Goal: Task Accomplishment & Management: Complete application form

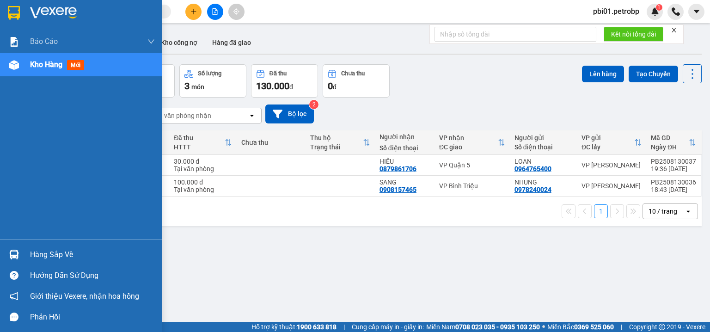
drag, startPoint x: 23, startPoint y: 251, endPoint x: 143, endPoint y: 10, distance: 269.0
click at [24, 250] on div "Hàng sắp về" at bounding box center [81, 254] width 162 height 21
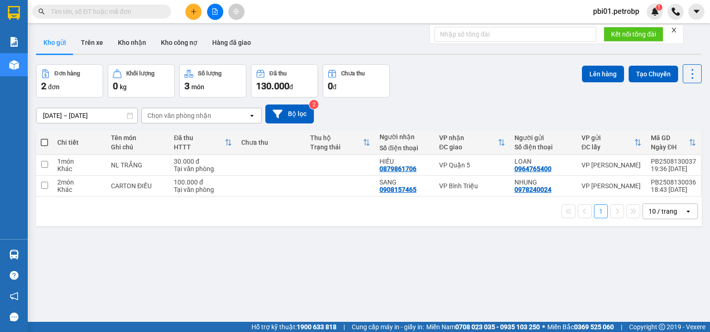
click at [395, 67] on section "Kết quả [PERSON_NAME] ( 331 ) Bộ lọc Ngày tạo [PERSON_NAME] nhất Mã ĐH Trạng th…" at bounding box center [355, 166] width 710 height 332
click at [120, 9] on input "text" at bounding box center [105, 11] width 109 height 10
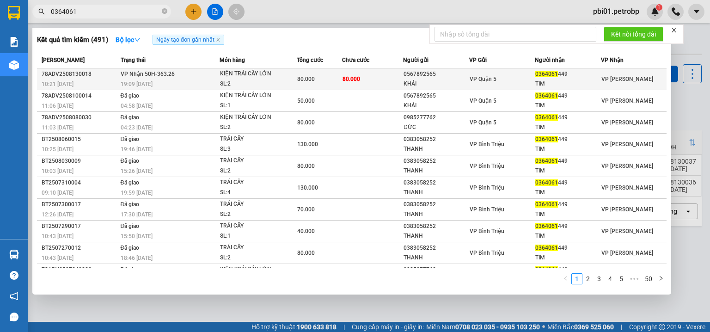
type input "0364061"
click at [323, 77] on div "80.000" at bounding box center [319, 79] width 45 height 10
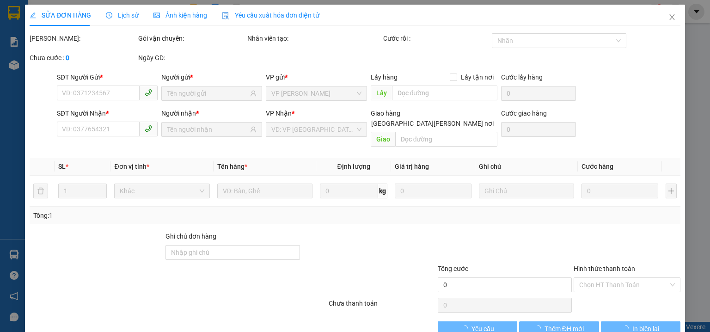
type input "0567892565"
type input "KHẢI"
type input "0364061449"
type input "TIM"
type input "80.000"
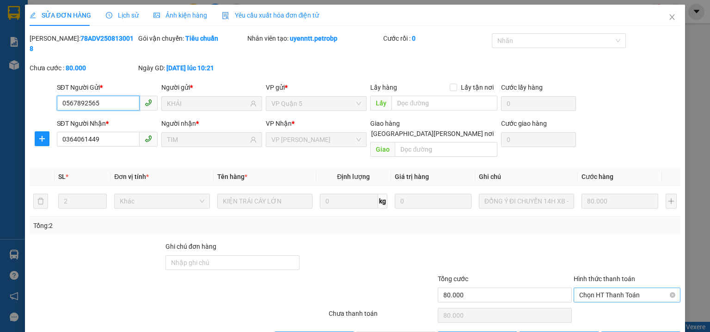
click at [600, 288] on span "Chọn HT Thanh Toán" at bounding box center [627, 295] width 96 height 14
drag, startPoint x: 601, startPoint y: 283, endPoint x: 518, endPoint y: 307, distance: 85.7
click at [601, 292] on div "Tại văn phòng" at bounding box center [621, 292] width 95 height 10
type input "0"
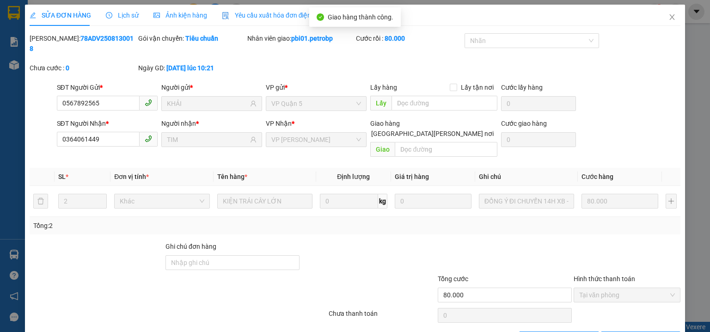
click at [682, 14] on div "SỬA ĐƠN HÀNG Lịch sử [PERSON_NAME] hàng Yêu cầu xuất [PERSON_NAME] điện tử Tota…" at bounding box center [355, 166] width 710 height 332
click at [668, 18] on icon "close" at bounding box center [671, 16] width 7 height 7
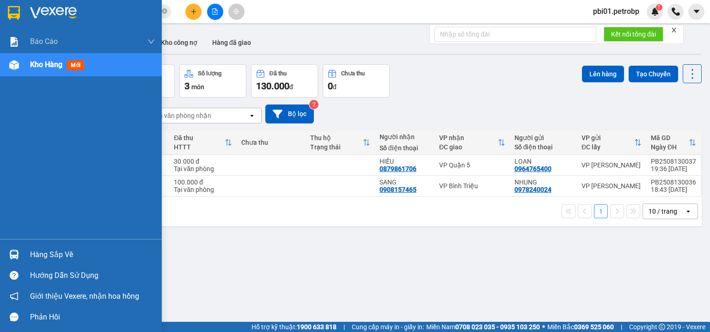
click at [39, 255] on div "Hàng sắp về" at bounding box center [92, 255] width 125 height 14
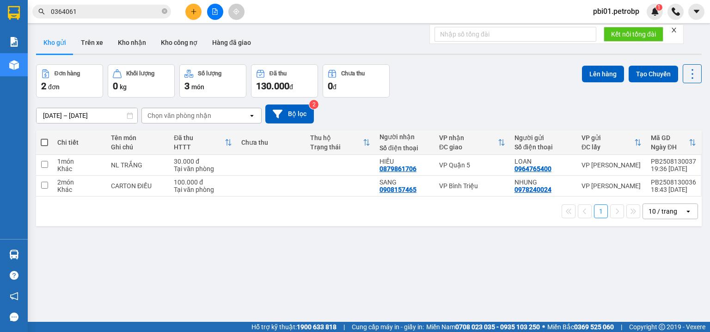
click at [552, 279] on section "Kết quả [PERSON_NAME] ( 491 ) Bộ lọc Ngày tạo [PERSON_NAME] nhất Mã ĐH Trạng th…" at bounding box center [355, 166] width 710 height 332
